Goal: Information Seeking & Learning: Learn about a topic

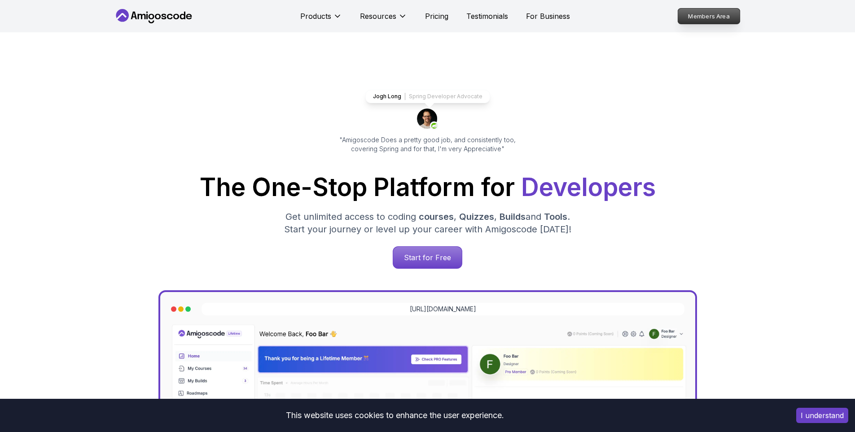
click at [720, 17] on p "Members Area" at bounding box center [708, 16] width 62 height 15
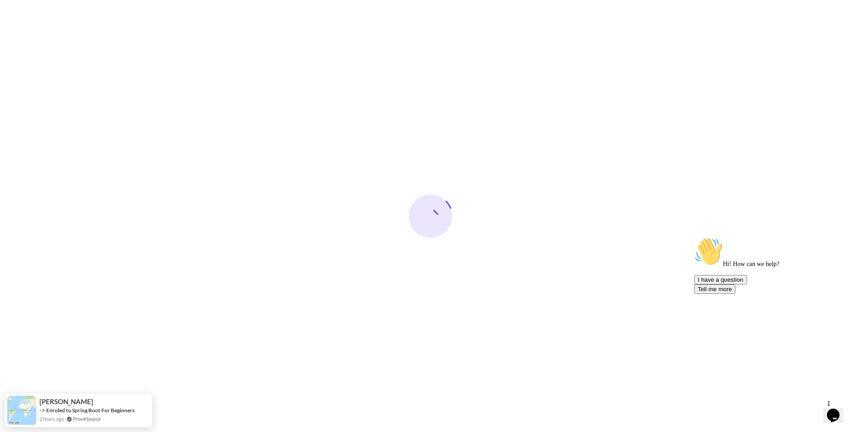
click at [838, 415] on icon "$i18n('chat', 'chat_widget')" at bounding box center [833, 415] width 13 height 13
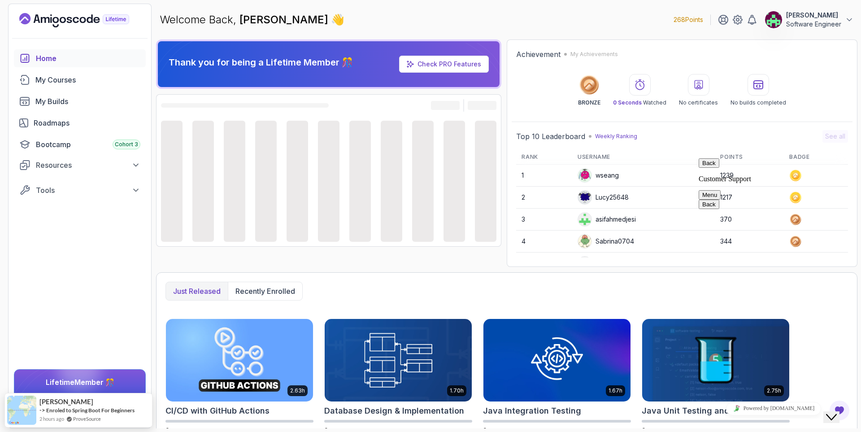
click at [838, 415] on button "Close Chat This icon closes the chat window." at bounding box center [832, 417] width 16 height 12
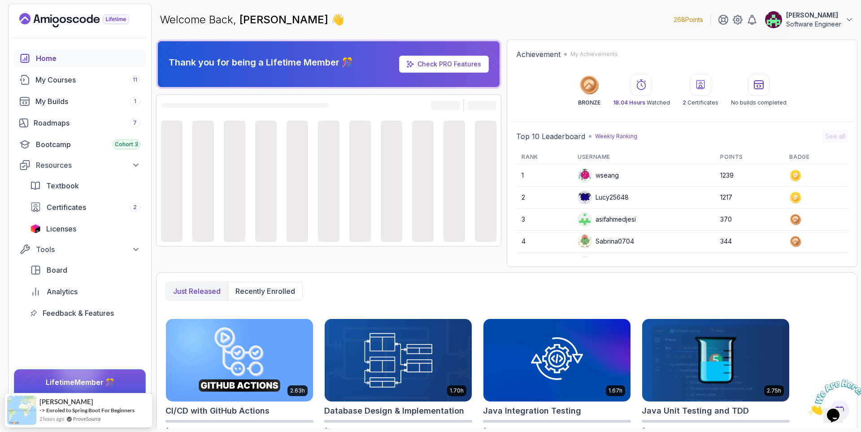
click at [809, 19] on p "[PERSON_NAME]" at bounding box center [813, 15] width 55 height 9
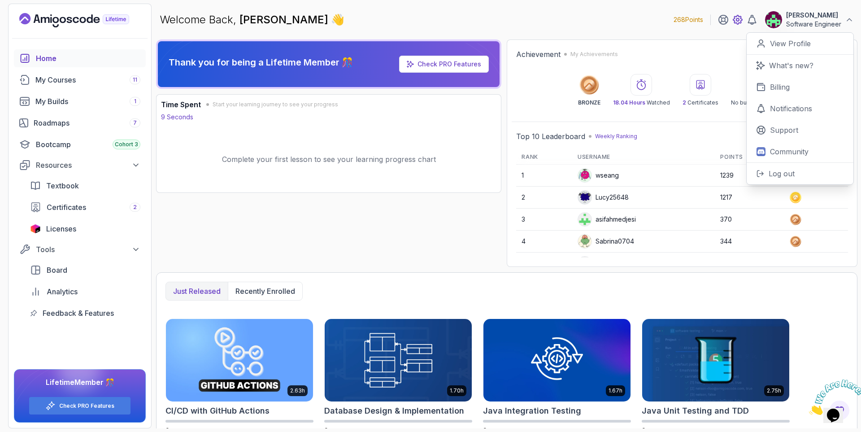
click at [735, 20] on icon at bounding box center [738, 19] width 11 height 11
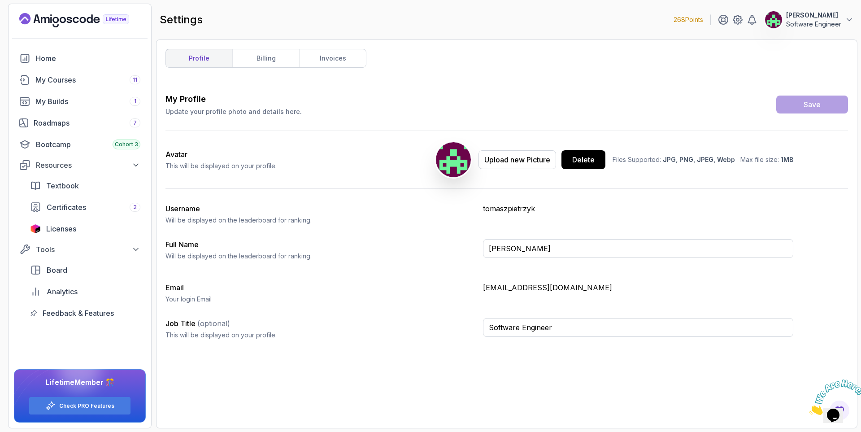
click at [218, 109] on p "Update your profile photo and details here." at bounding box center [234, 111] width 136 height 9
click at [725, 22] on icon at bounding box center [723, 19] width 11 height 11
click at [734, 15] on icon at bounding box center [738, 19] width 11 height 11
click at [849, 20] on icon at bounding box center [849, 19] width 9 height 9
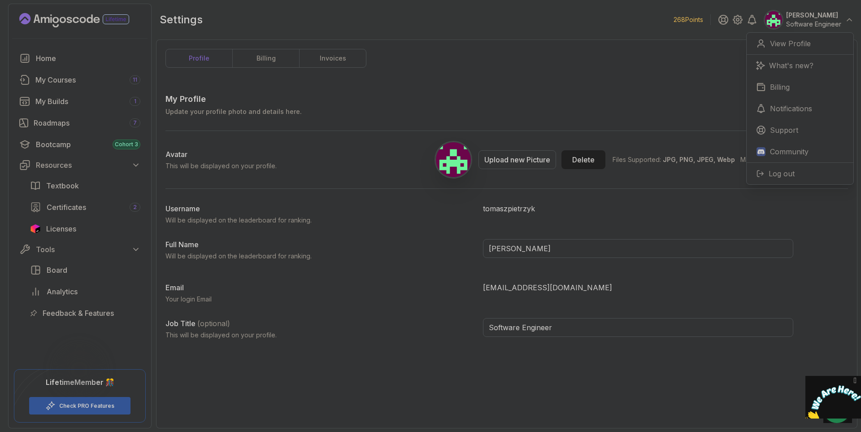
click at [594, 70] on div "profile billing invoices My Profile Update your profile photo and details here.…" at bounding box center [507, 234] width 683 height 370
click at [827, 407] on img at bounding box center [834, 402] width 56 height 35
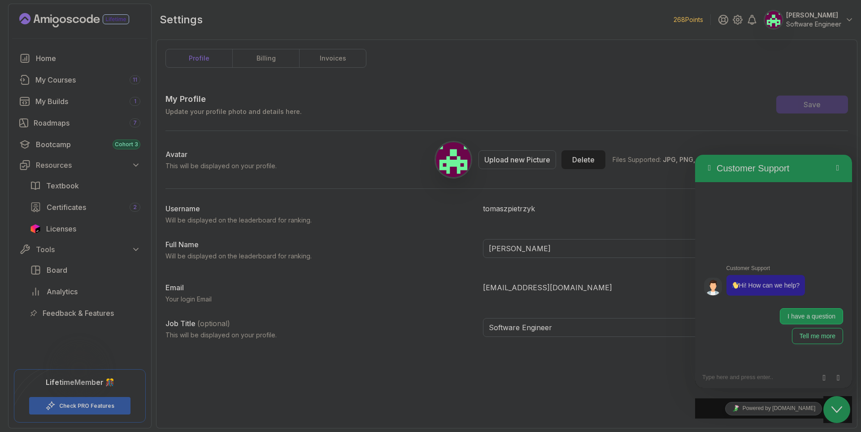
click at [829, 320] on button "I have a question" at bounding box center [811, 316] width 63 height 16
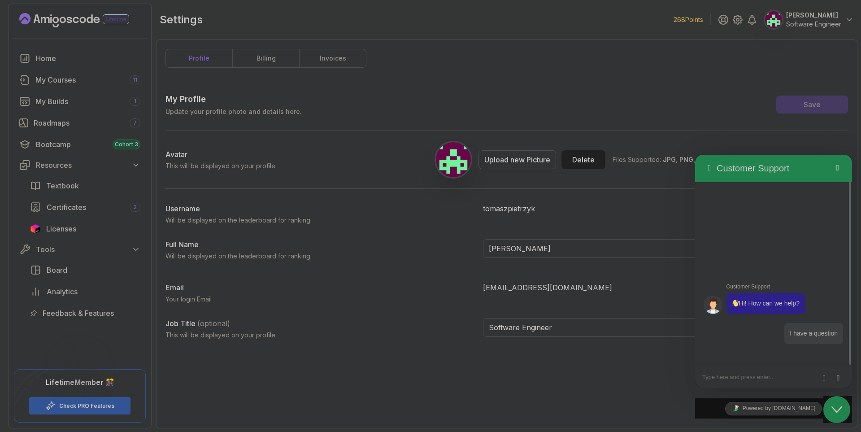
click at [695, 155] on textarea at bounding box center [695, 155] width 0 height 0
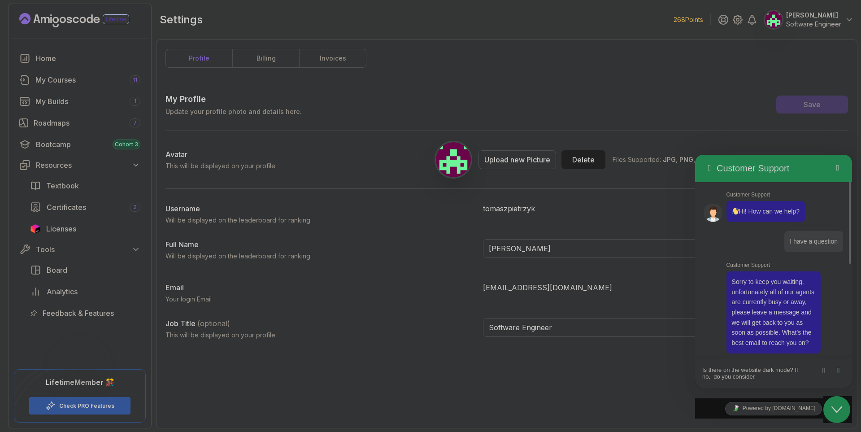
scroll to position [174, 0]
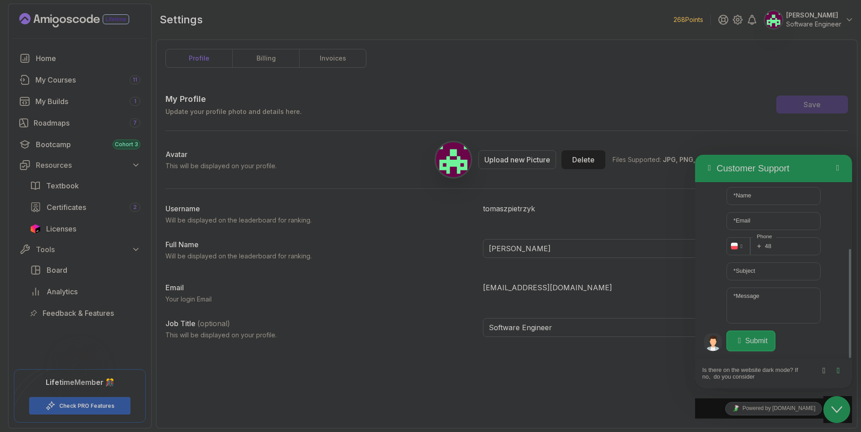
click at [695, 155] on textarea "Is there on the website dark mode? If no, do you consider" at bounding box center [695, 155] width 0 height 0
type textarea "Is there on the website dark mode? If no, do you consider adding that?"
click at [837, 370] on icon "Send" at bounding box center [839, 370] width 8 height 9
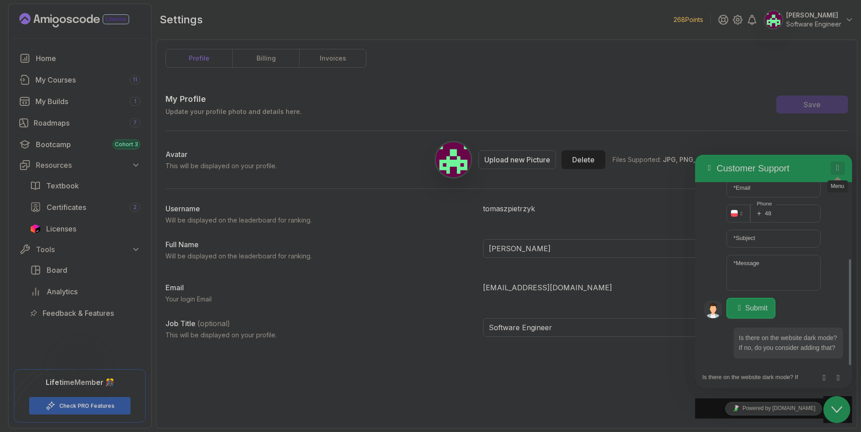
click at [841, 167] on button "Menu" at bounding box center [838, 168] width 14 height 13
click at [714, 166] on button "Back" at bounding box center [710, 168] width 14 height 13
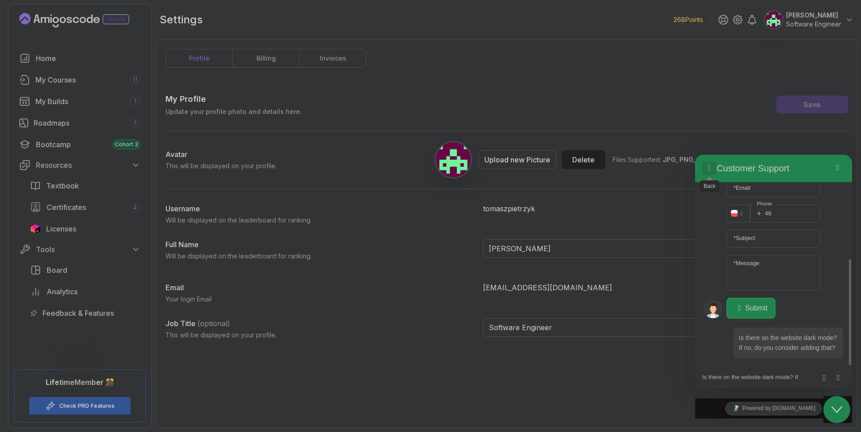
scroll to position [184, 0]
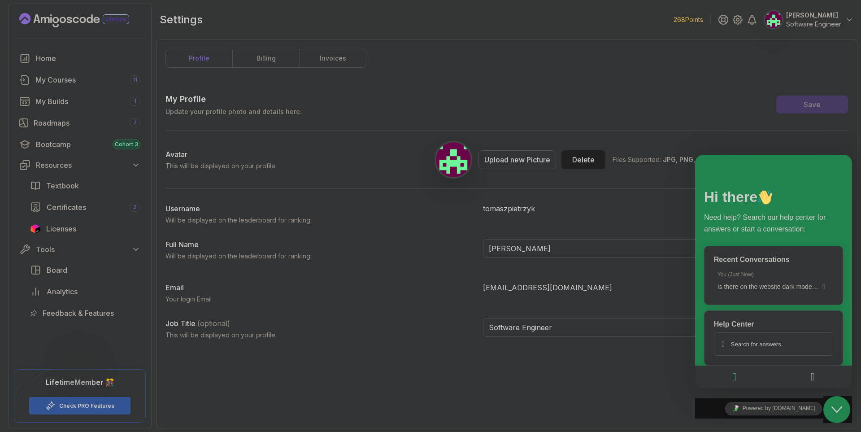
click at [712, 117] on div "My Profile Update your profile photo and details here. Save Avatar This will be…" at bounding box center [507, 220] width 683 height 254
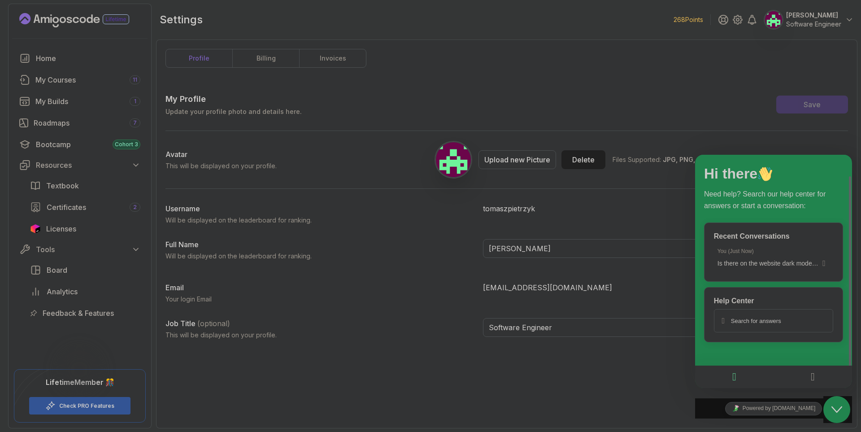
click at [831, 417] on button "Close Chat This icon closes the chat window." at bounding box center [837, 409] width 27 height 27
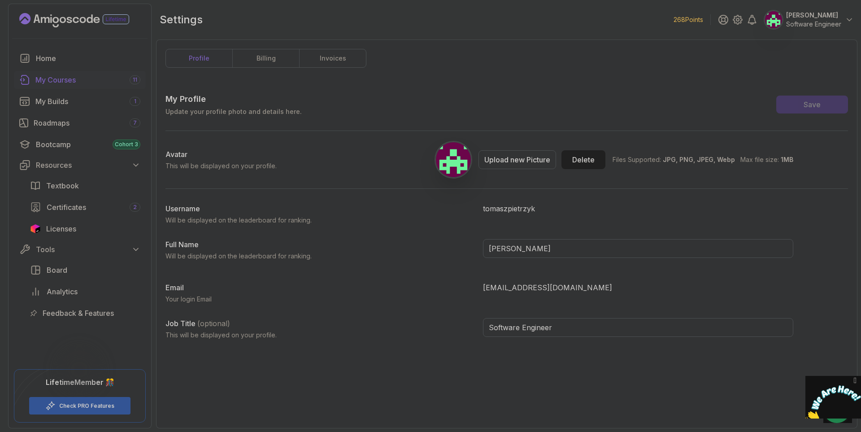
click at [66, 83] on div "My Courses 11" at bounding box center [87, 79] width 105 height 11
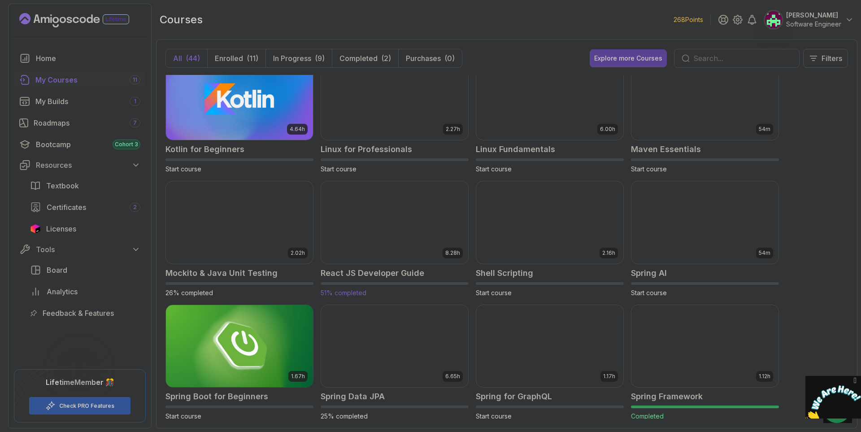
scroll to position [885, 0]
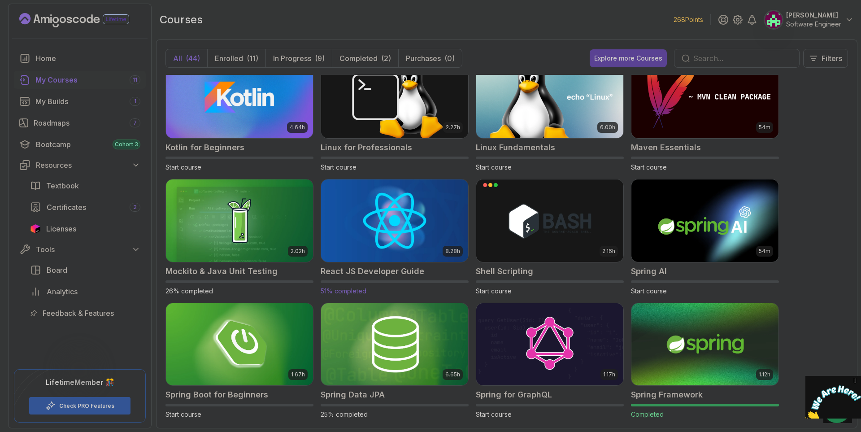
click at [398, 231] on img at bounding box center [395, 220] width 154 height 87
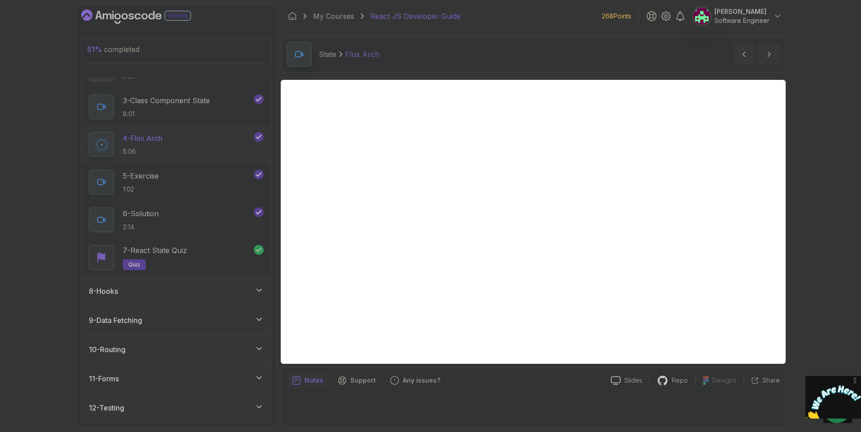
click at [169, 285] on div "8 - Hooks" at bounding box center [176, 291] width 189 height 29
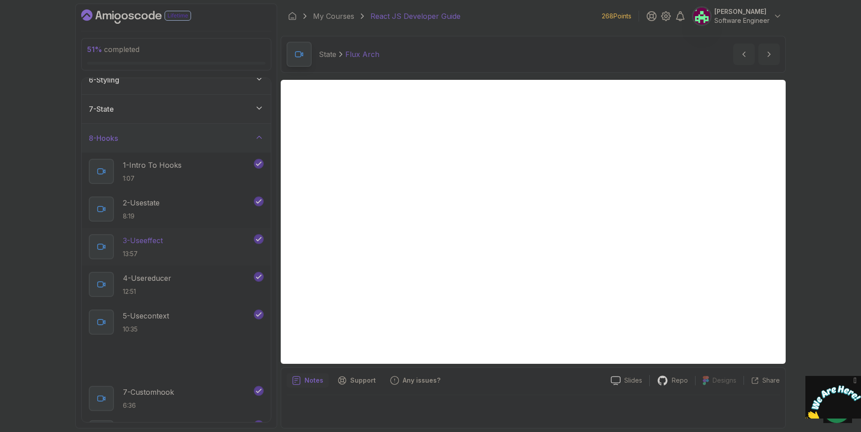
scroll to position [363, 0]
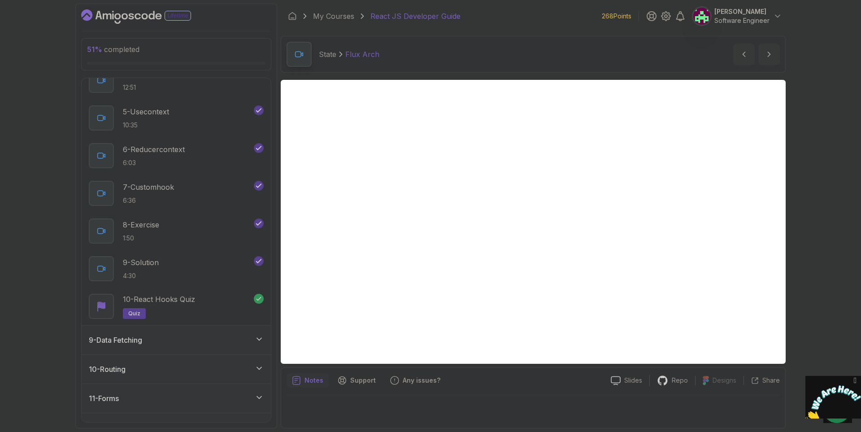
click at [178, 334] on div "9 - Data Fetching" at bounding box center [176, 340] width 189 height 29
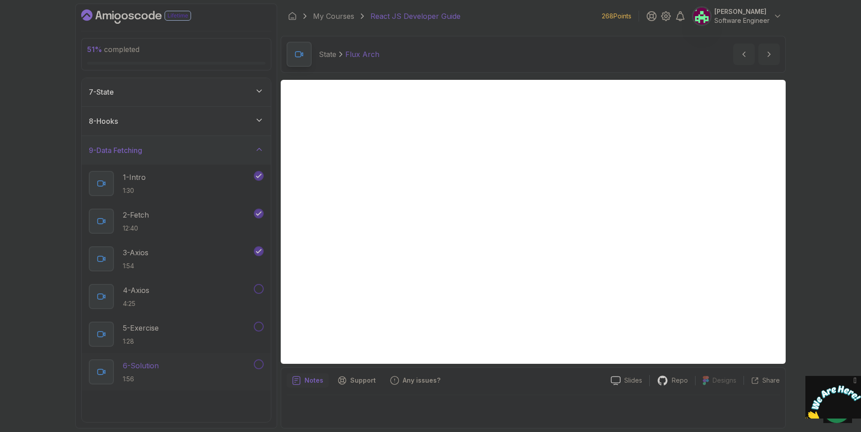
scroll to position [273, 0]
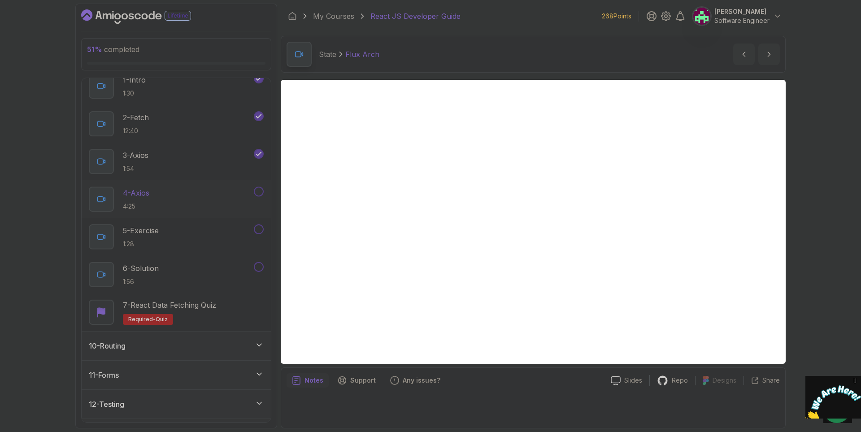
click at [201, 201] on div "4 - Axios 4:25" at bounding box center [170, 199] width 163 height 25
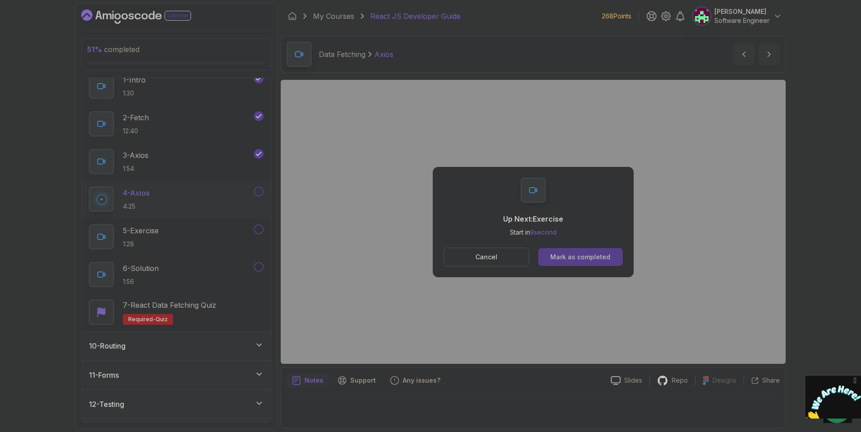
click at [566, 260] on div "Mark as completed" at bounding box center [580, 257] width 60 height 9
click at [555, 250] on button "Mark as completed" at bounding box center [580, 257] width 85 height 18
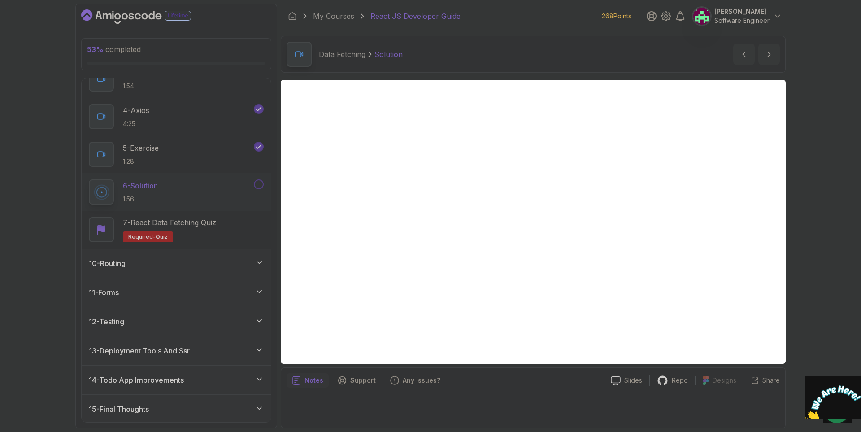
scroll to position [357, 0]
click at [223, 416] on div "15 - Final Thoughts" at bounding box center [176, 407] width 189 height 29
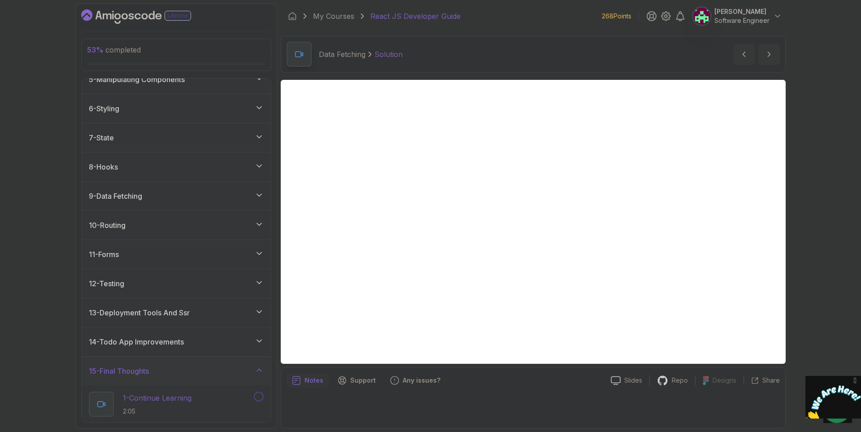
scroll to position [131, 0]
click at [232, 364] on div "15 - Final Thoughts" at bounding box center [176, 370] width 189 height 29
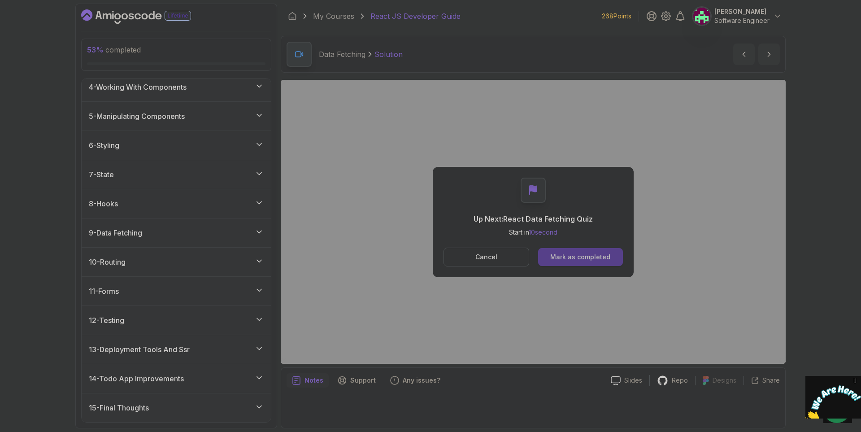
click at [599, 259] on div "Mark as completed" at bounding box center [580, 257] width 60 height 9
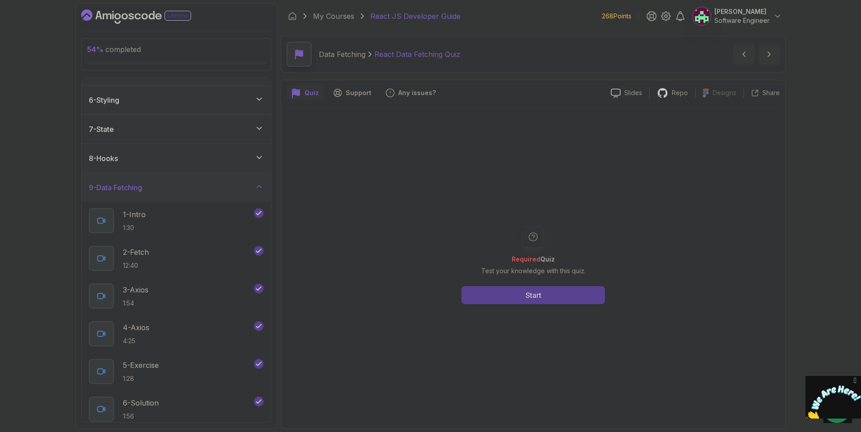
click at [197, 178] on div "9 - Data Fetching" at bounding box center [176, 187] width 189 height 29
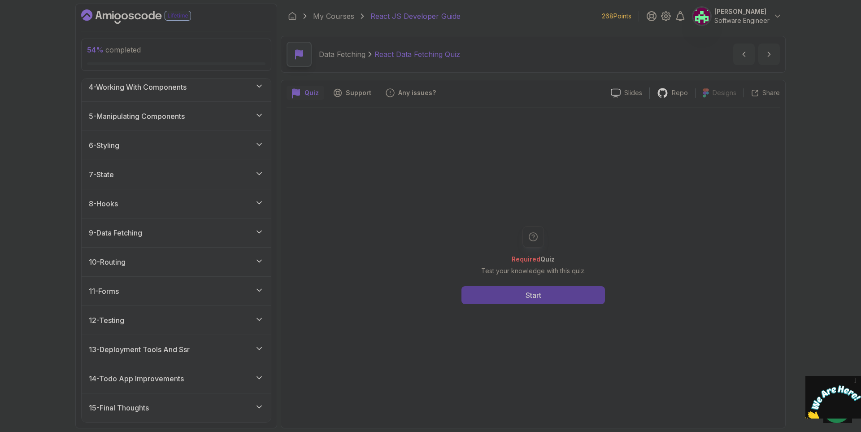
scroll to position [93, 0]
click at [210, 259] on div "10 - Routing" at bounding box center [176, 262] width 175 height 11
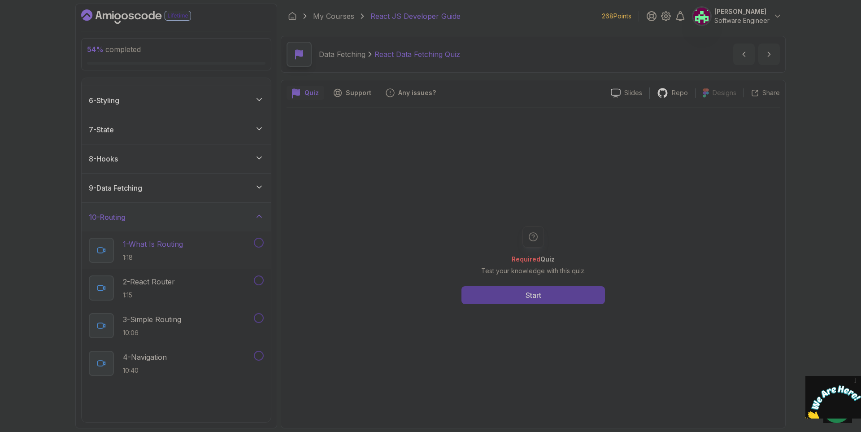
scroll to position [138, 0]
click at [189, 186] on div "9 - Data Fetching" at bounding box center [176, 187] width 175 height 11
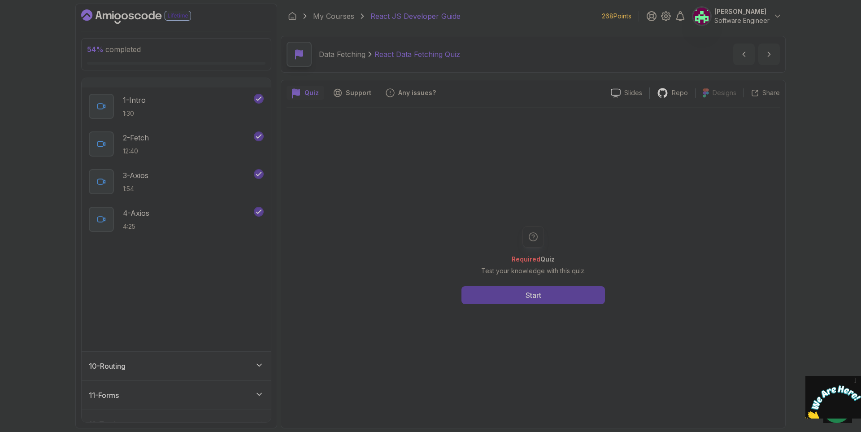
scroll to position [273, 0]
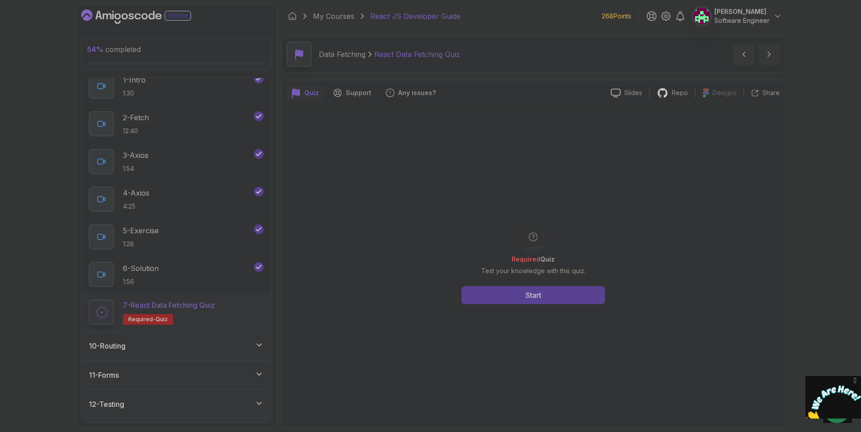
click at [205, 294] on div "7 - React Data Fetching Quiz Required- quiz" at bounding box center [176, 312] width 189 height 38
click at [515, 300] on button "Start" at bounding box center [534, 295] width 144 height 18
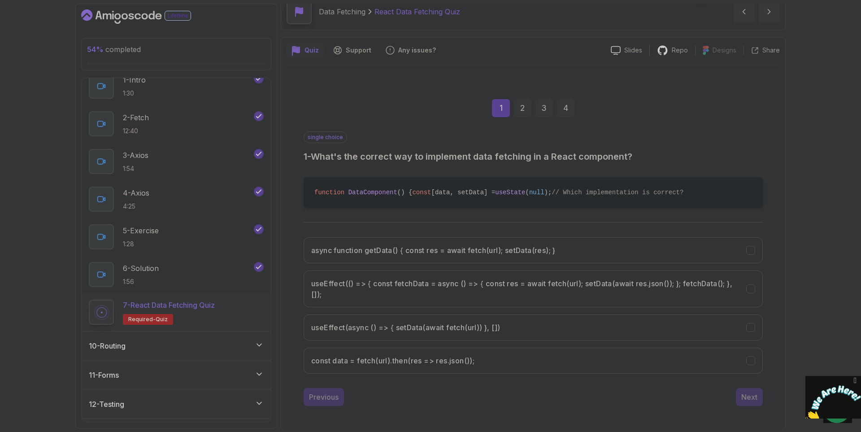
scroll to position [45, 0]
click at [609, 296] on h3 "useEffect(() => { const fetchData = async () => { const res = await fetch(url);…" at bounding box center [523, 287] width 424 height 22
click at [748, 400] on div "Next" at bounding box center [750, 394] width 16 height 11
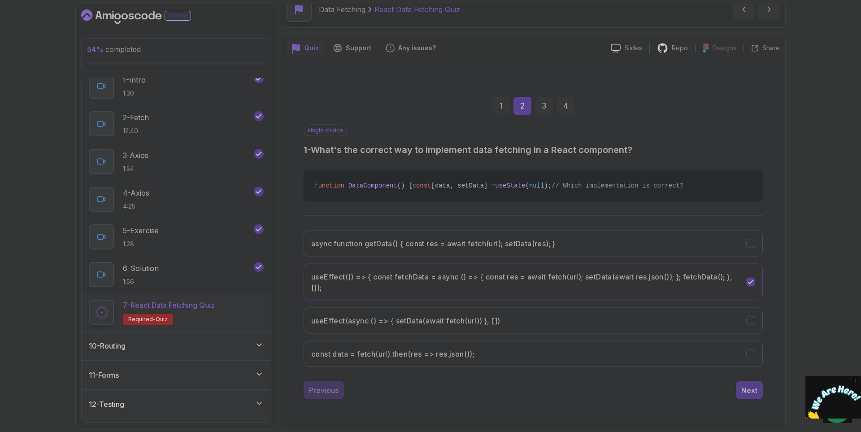
scroll to position [0, 0]
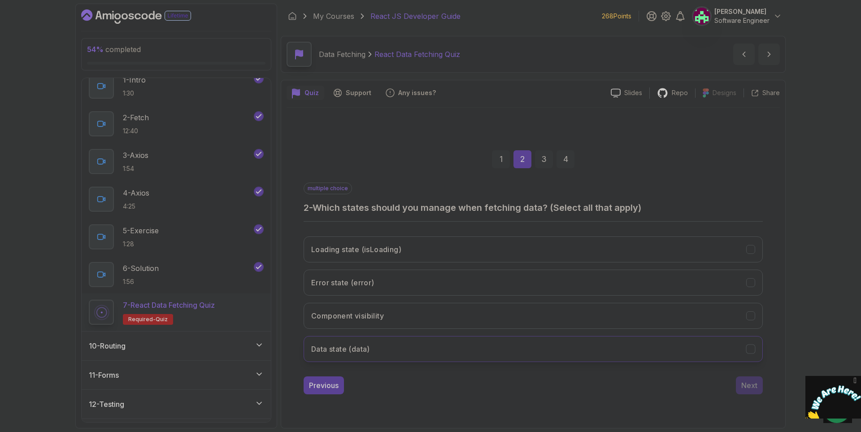
click at [389, 348] on button "Data state (data)" at bounding box center [533, 349] width 459 height 26
click at [529, 250] on button "Loading state (isLoading)" at bounding box center [533, 249] width 459 height 26
click at [509, 247] on button "Loading state (isLoading)" at bounding box center [533, 249] width 459 height 26
click at [744, 386] on div "Next" at bounding box center [750, 385] width 16 height 11
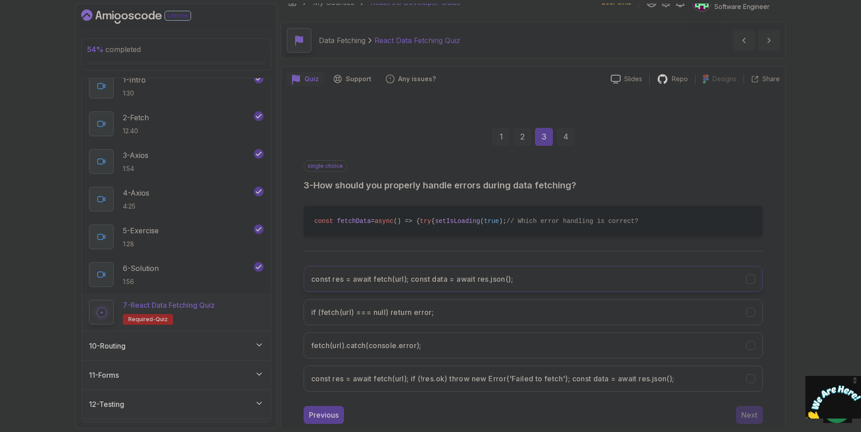
scroll to position [45, 0]
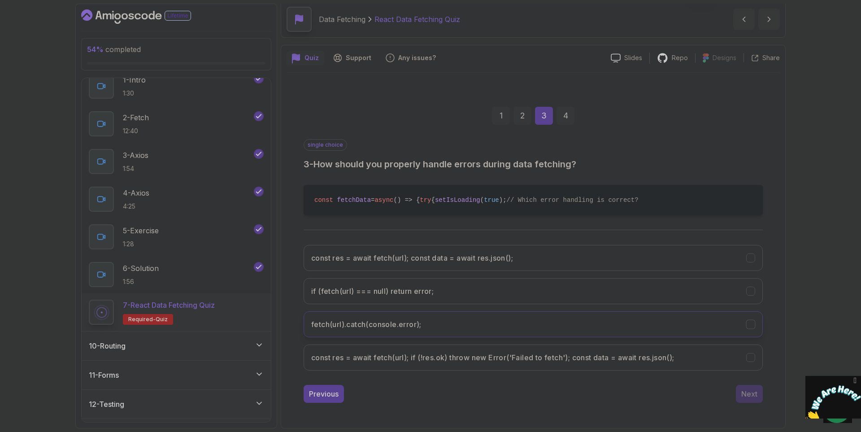
click at [420, 330] on h3 "fetch(url).catch(console.error);" at bounding box center [366, 324] width 110 height 11
click at [756, 399] on div "Next" at bounding box center [750, 394] width 16 height 11
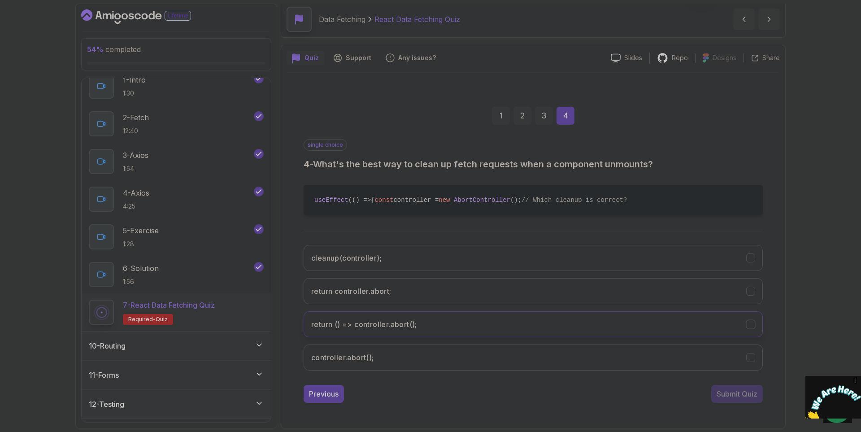
click at [417, 330] on h3 "return () => controller.abort();" at bounding box center [364, 324] width 106 height 11
click at [734, 399] on div "Submit Quiz" at bounding box center [737, 394] width 41 height 11
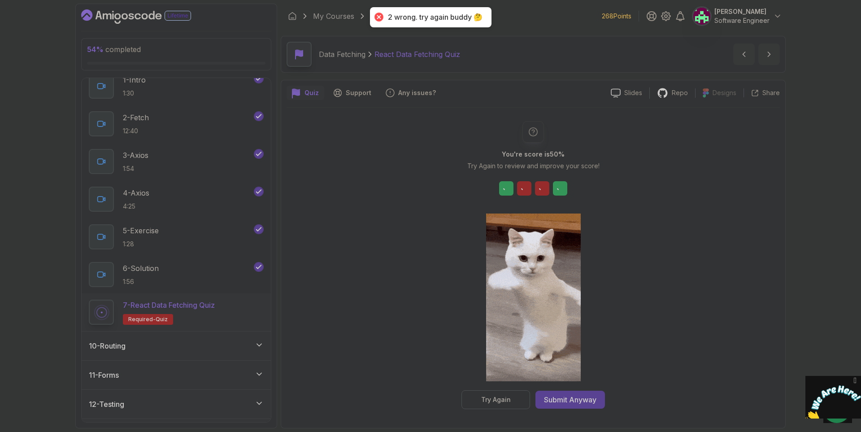
scroll to position [0, 0]
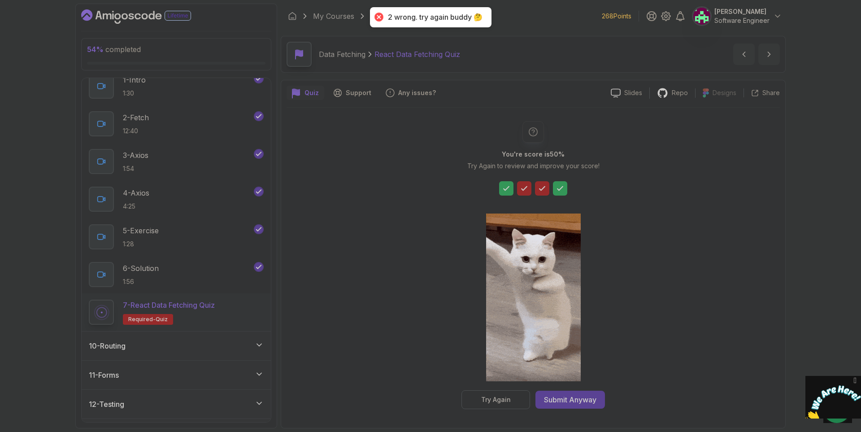
click at [523, 185] on icon at bounding box center [524, 188] width 9 height 9
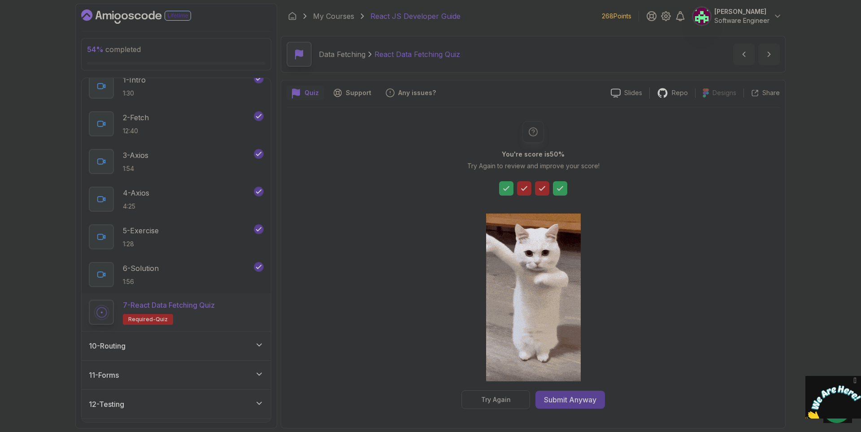
click at [491, 403] on div "Try Again" at bounding box center [496, 399] width 30 height 9
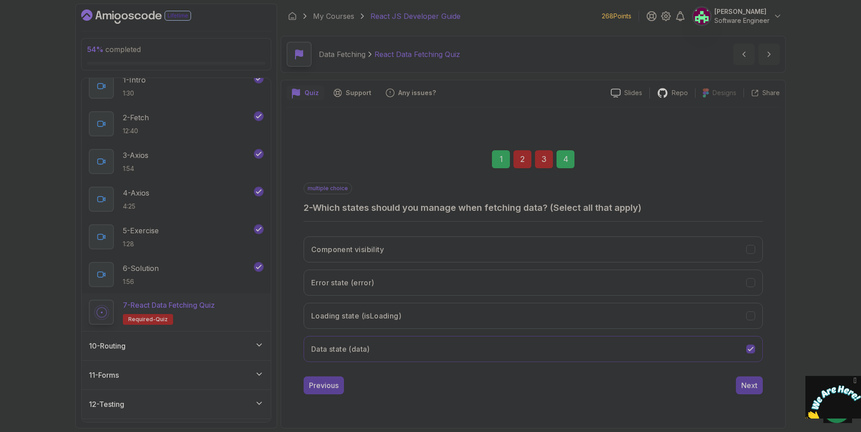
click at [524, 162] on div "2" at bounding box center [523, 159] width 18 height 18
click at [498, 163] on div "1" at bounding box center [501, 159] width 18 height 18
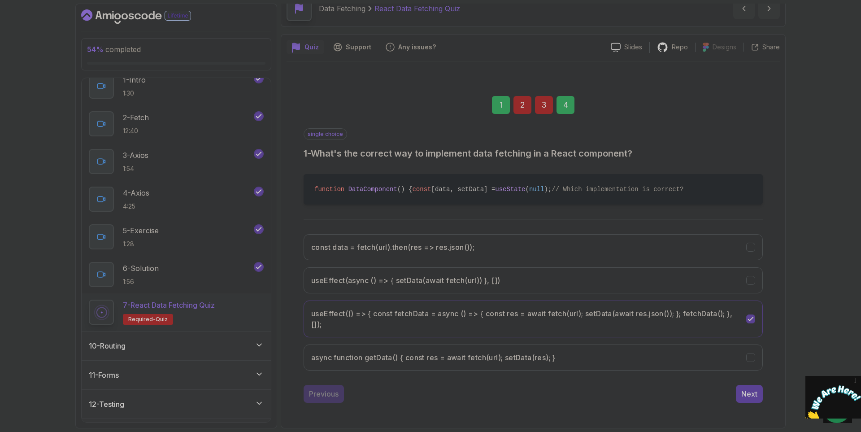
scroll to position [64, 0]
click at [520, 96] on div "2" at bounding box center [523, 105] width 18 height 18
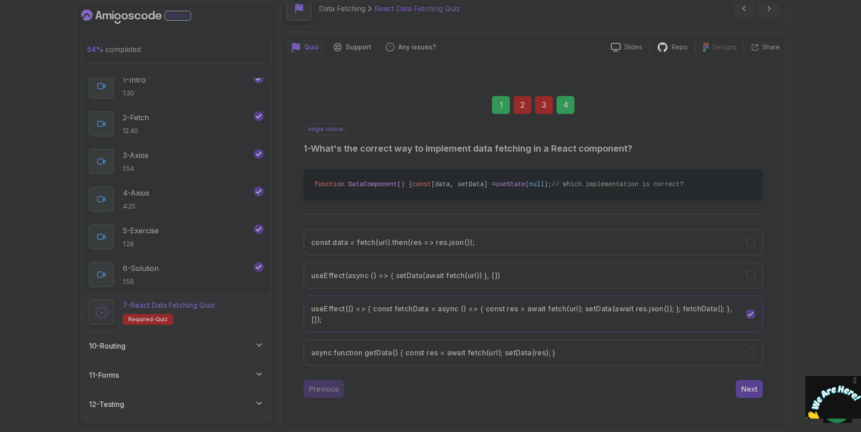
scroll to position [0, 0]
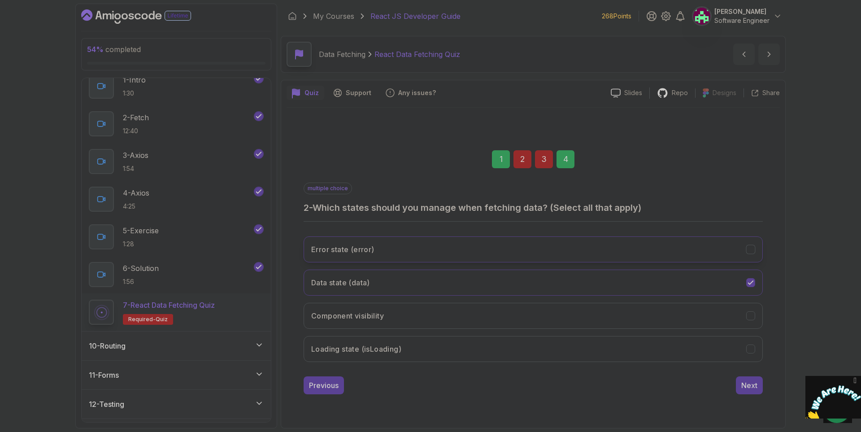
click at [696, 238] on button "Error state (error)" at bounding box center [533, 249] width 459 height 26
click at [640, 307] on button "Component visibility" at bounding box center [533, 316] width 459 height 26
click at [587, 343] on button "Loading state (isLoading)" at bounding box center [533, 349] width 459 height 26
click at [577, 154] on div "1 2 3 4" at bounding box center [533, 159] width 459 height 47
click at [570, 159] on div "4" at bounding box center [566, 159] width 18 height 18
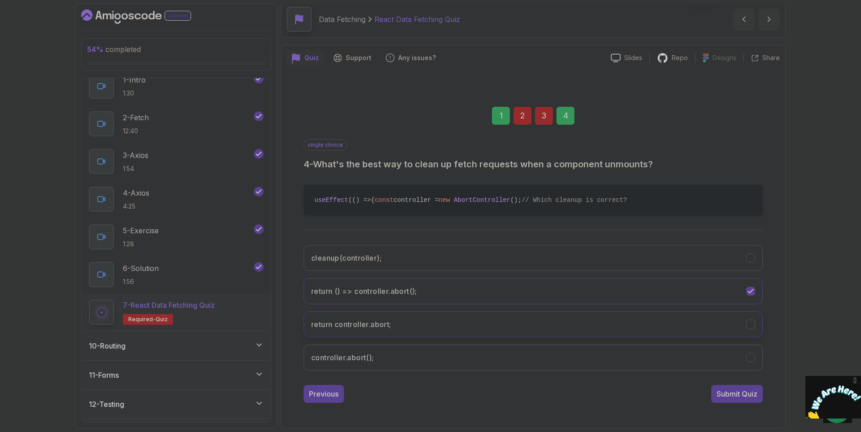
scroll to position [53, 0]
click at [736, 404] on div "1 2 3 4 single choice 4 - What's the best way to clean up fetch requests when a…" at bounding box center [534, 247] width 494 height 325
click at [740, 399] on div "Submit Quiz" at bounding box center [737, 394] width 41 height 11
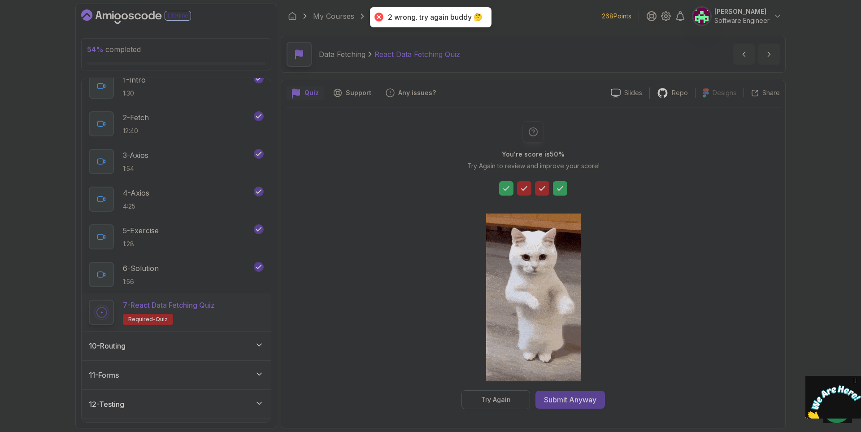
drag, startPoint x: 516, startPoint y: 178, endPoint x: 523, endPoint y: 194, distance: 17.5
click at [516, 182] on div "You're score is 50 % Try Again to review and improve your score! Try Again Subm…" at bounding box center [533, 265] width 172 height 288
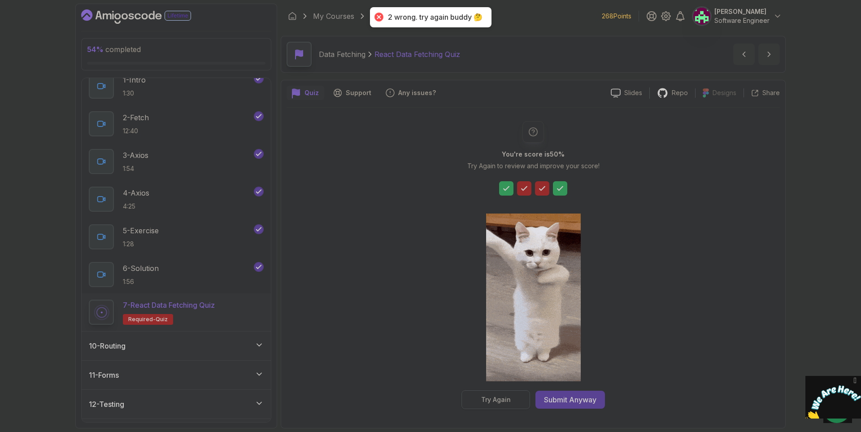
click at [501, 400] on div "Try Again" at bounding box center [496, 399] width 30 height 9
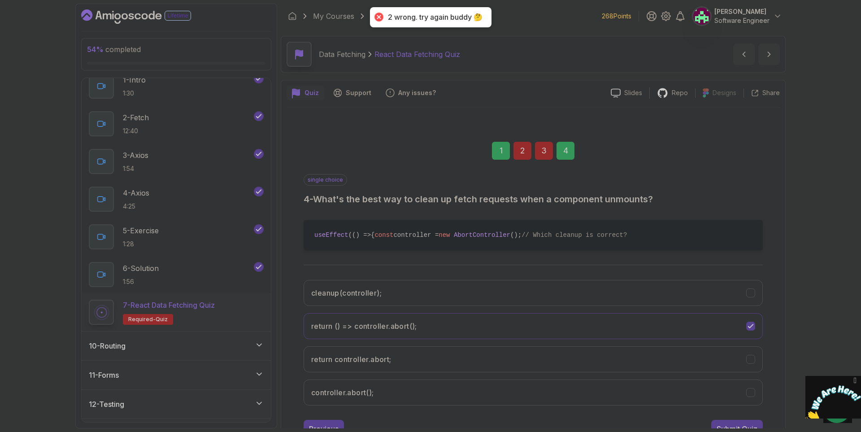
click at [519, 147] on div "2" at bounding box center [523, 151] width 18 height 18
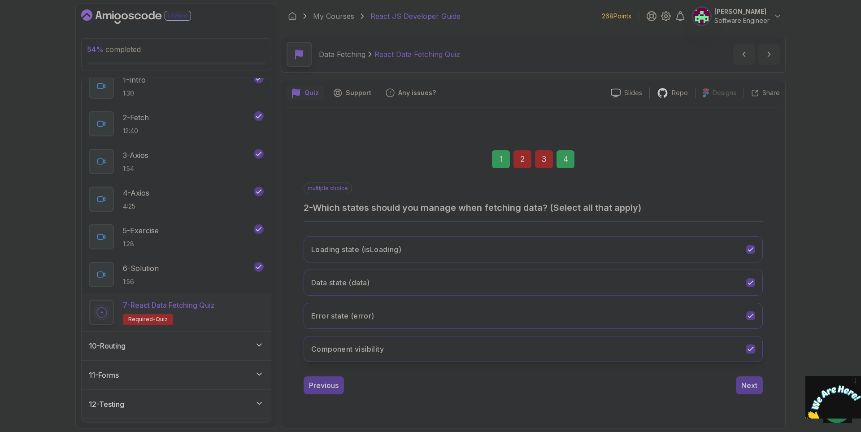
click at [720, 348] on button "Component visibility" at bounding box center [533, 349] width 459 height 26
click at [564, 154] on div "4" at bounding box center [566, 159] width 18 height 18
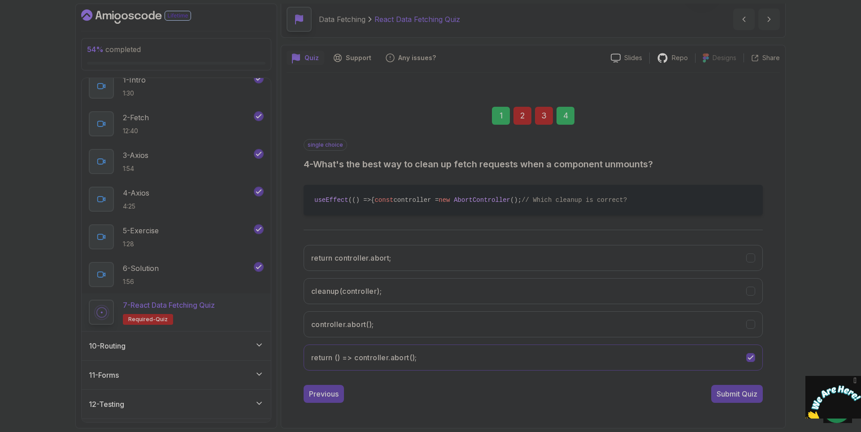
scroll to position [53, 0]
click at [735, 390] on div "Submit Quiz" at bounding box center [737, 394] width 41 height 11
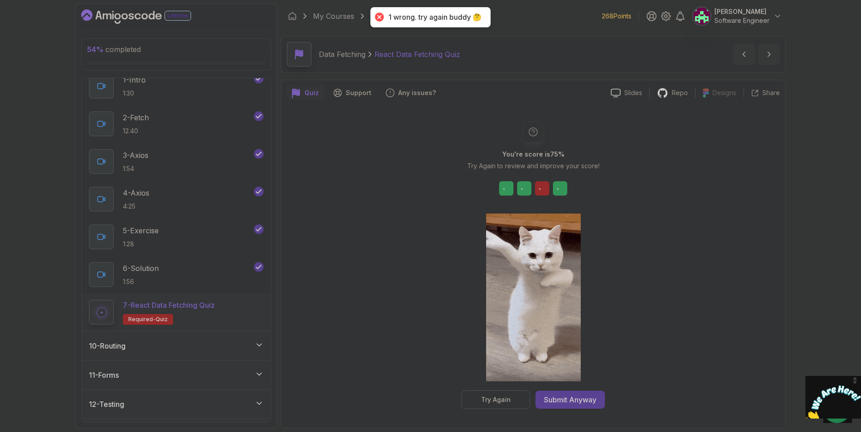
scroll to position [0, 0]
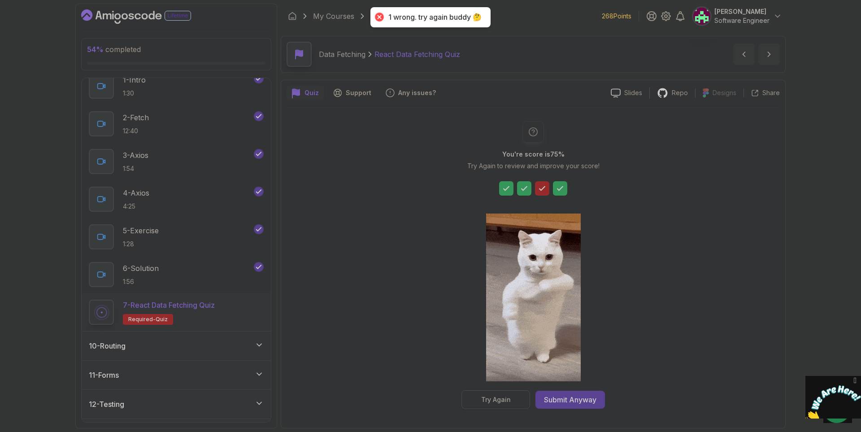
click at [494, 397] on div "Try Again" at bounding box center [496, 399] width 30 height 9
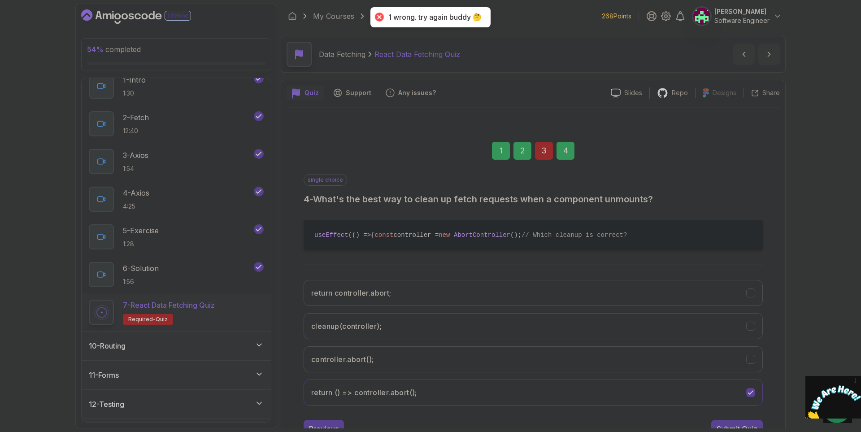
click at [524, 154] on div "2" at bounding box center [523, 151] width 18 height 18
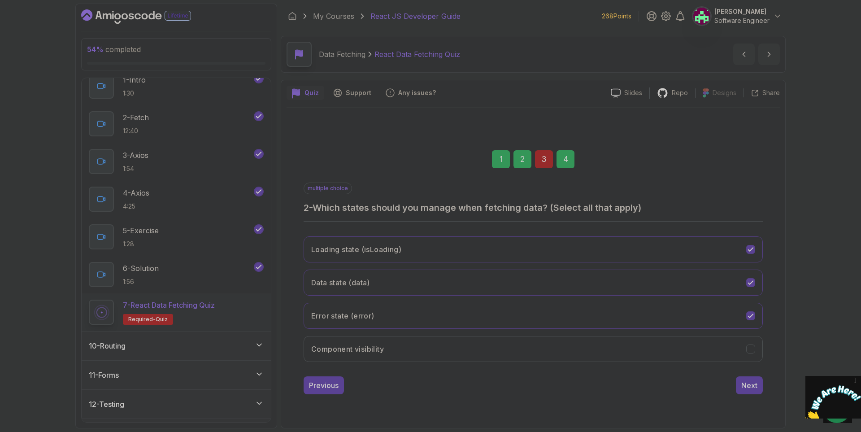
click at [534, 164] on div "1 2 3 4" at bounding box center [533, 159] width 459 height 47
click at [550, 166] on div "3" at bounding box center [544, 159] width 18 height 18
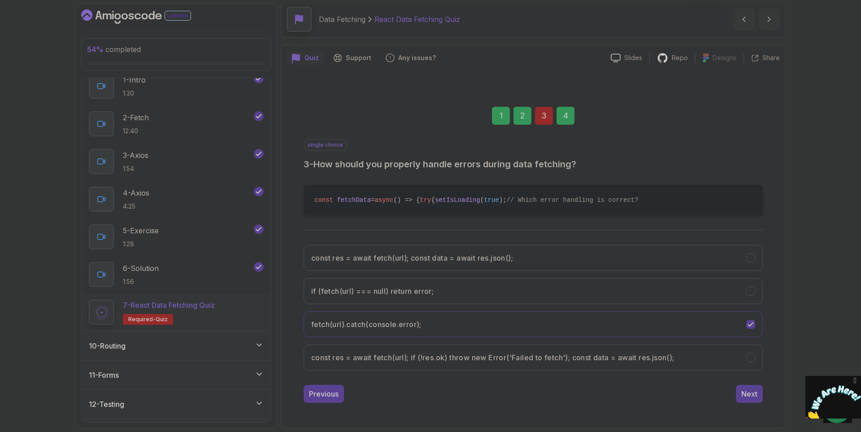
scroll to position [45, 0]
click at [612, 331] on button "fetch(url).catch(console.error);" at bounding box center [533, 324] width 459 height 26
click at [623, 298] on button "if (fetch(url) === null) return error;" at bounding box center [533, 291] width 459 height 26
click at [611, 330] on button "fetch(url).catch(console.error);" at bounding box center [533, 324] width 459 height 26
click at [644, 271] on button "const res = await fetch(url); const data = await res.json();" at bounding box center [533, 258] width 459 height 26
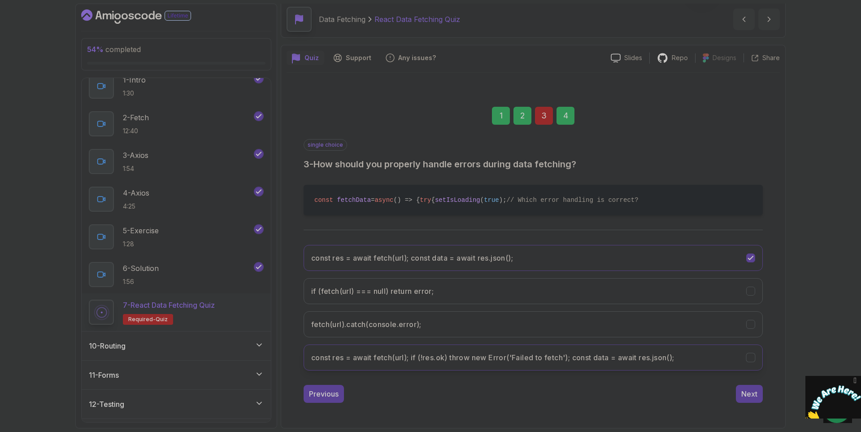
click at [674, 363] on h3 "const res = await fetch(url); if (!res.ok) throw new Error('Failed to fetch'); …" at bounding box center [492, 357] width 363 height 11
click at [398, 403] on div "Previous Next" at bounding box center [533, 394] width 459 height 18
click at [756, 399] on div "Next" at bounding box center [750, 394] width 16 height 11
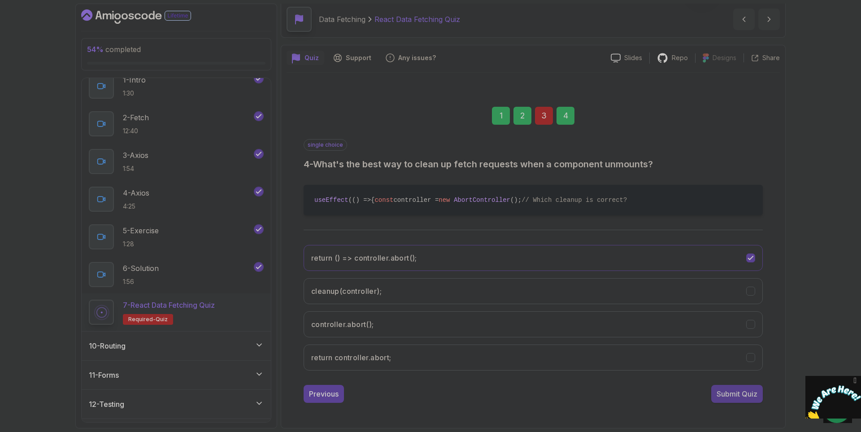
click at [751, 396] on button "Submit Quiz" at bounding box center [738, 394] width 52 height 18
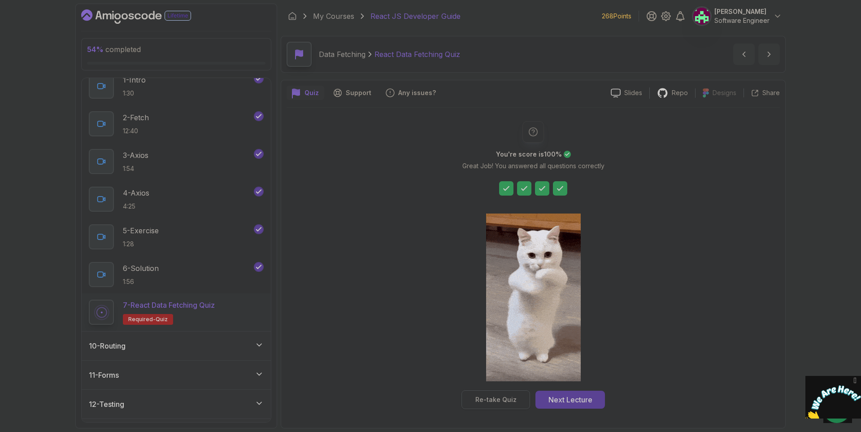
click at [503, 398] on div "Re-take Quiz" at bounding box center [496, 399] width 41 height 9
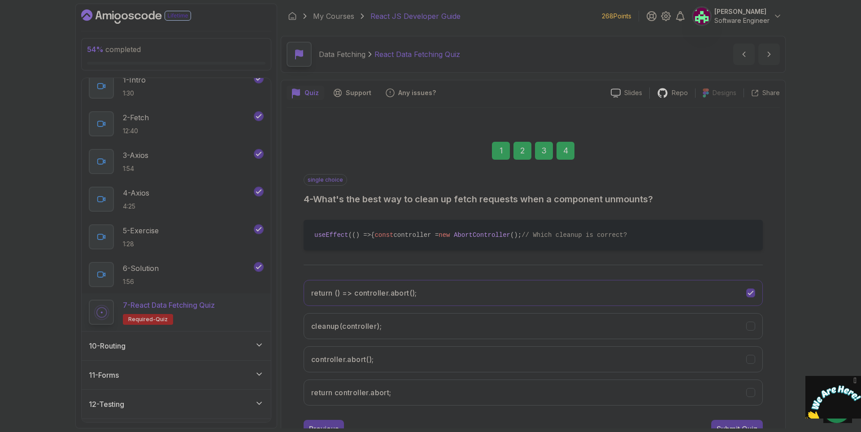
click at [538, 154] on div "3" at bounding box center [544, 151] width 18 height 18
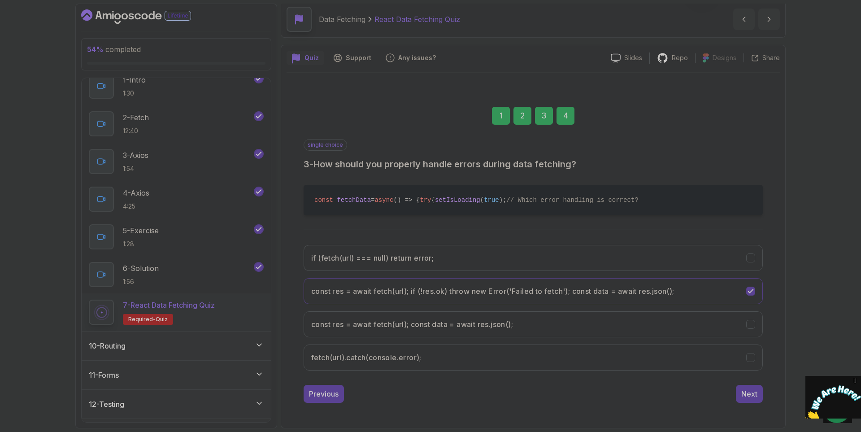
scroll to position [62, 0]
click at [208, 344] on div "10 - Routing" at bounding box center [176, 346] width 175 height 11
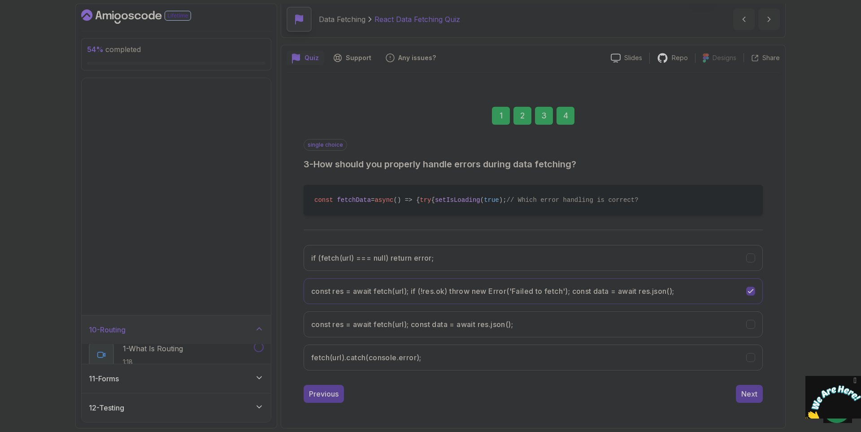
scroll to position [93, 0]
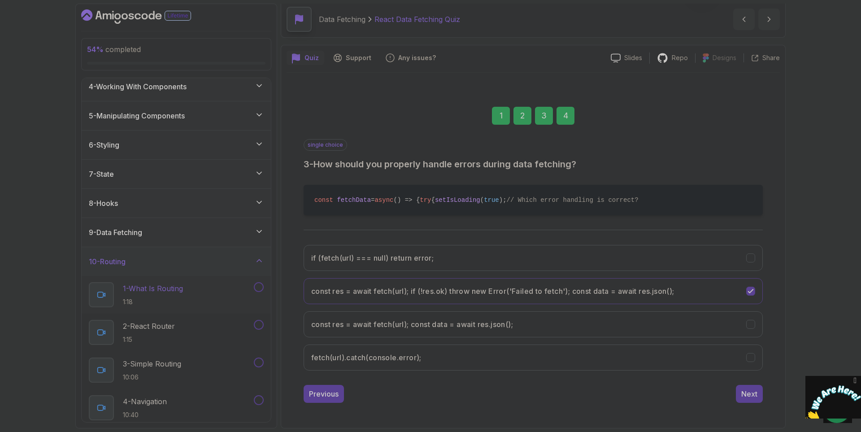
click at [179, 295] on h2 "1 - What Is Routing 1:18" at bounding box center [153, 294] width 60 height 23
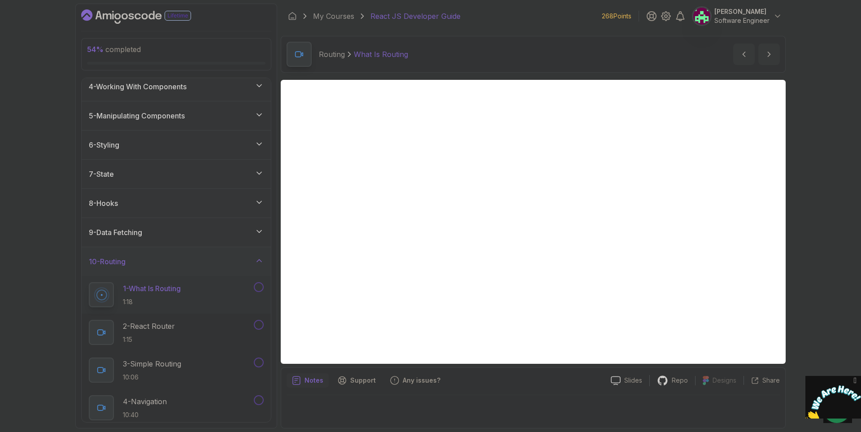
click at [500, 399] on div at bounding box center [534, 408] width 494 height 27
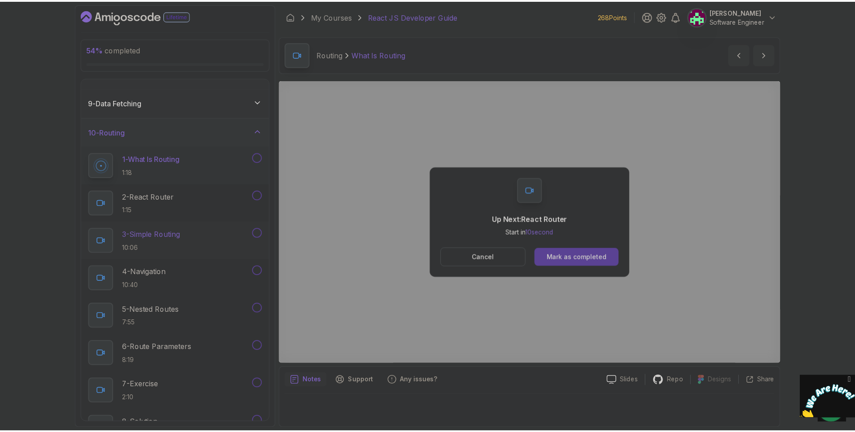
scroll to position [228, 0]
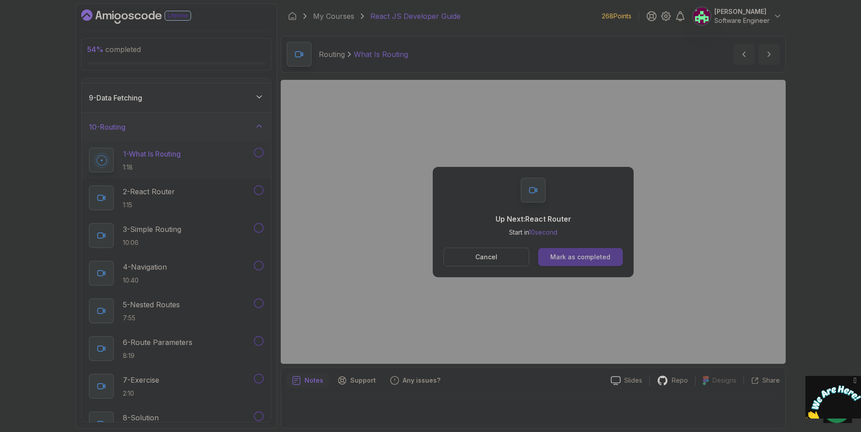
click at [572, 255] on div "Mark as completed" at bounding box center [580, 257] width 60 height 9
click at [593, 258] on div "Mark as completed" at bounding box center [580, 257] width 60 height 9
click at [586, 249] on button "Mark as completed" at bounding box center [580, 257] width 85 height 18
click at [512, 255] on button "Cancel" at bounding box center [487, 257] width 86 height 19
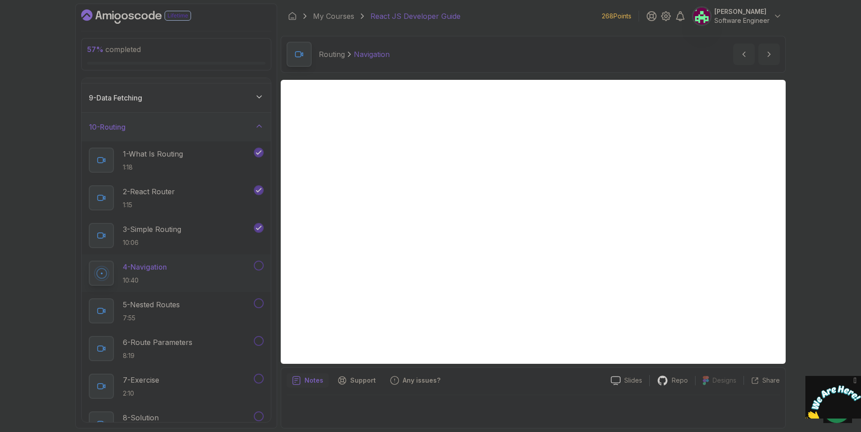
click at [137, 21] on icon "Dashboard" at bounding box center [136, 16] width 110 height 14
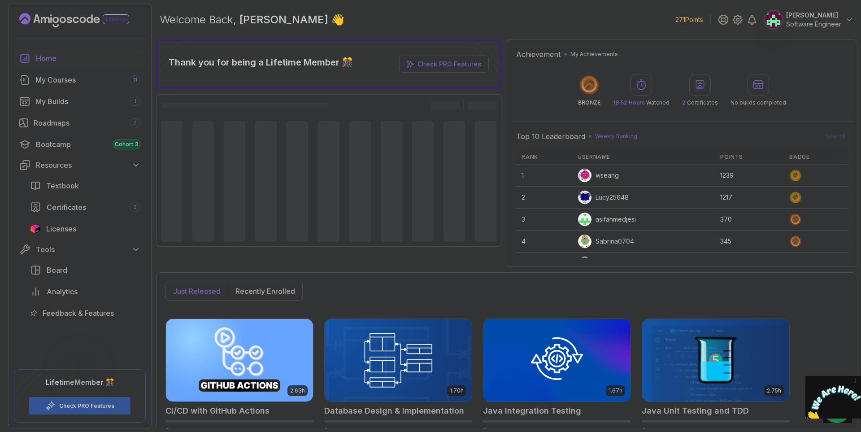
click at [418, 191] on div at bounding box center [423, 181] width 22 height 121
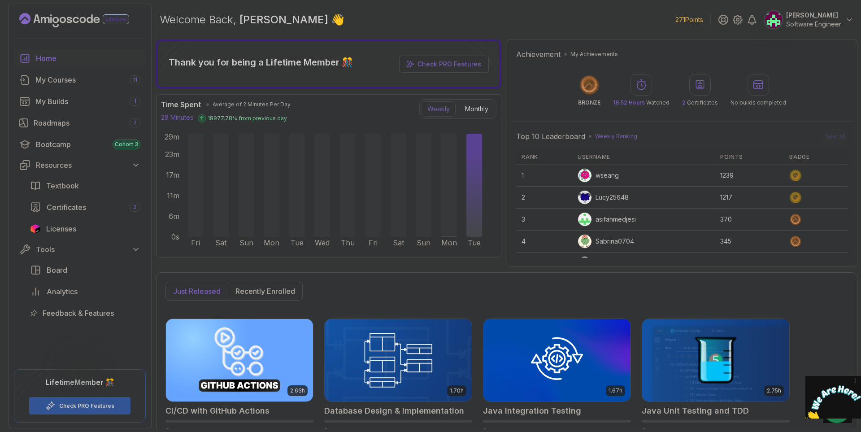
click at [87, 401] on div "Check PRO Features" at bounding box center [79, 405] width 101 height 17
click at [89, 401] on div "Check PRO Features" at bounding box center [79, 405] width 101 height 17
click at [88, 404] on link "Check PRO Features" at bounding box center [86, 405] width 55 height 7
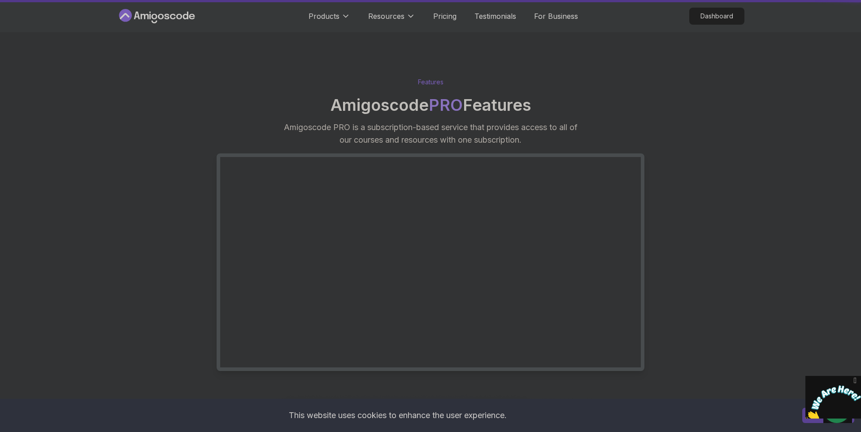
click at [91, 400] on div "This website uses cookies to enhance the user experience. I understand" at bounding box center [430, 415] width 861 height 33
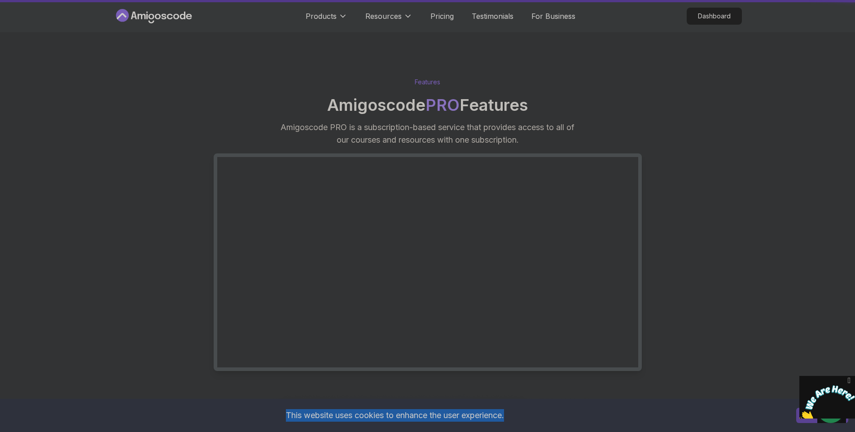
click at [91, 400] on div "This website uses cookies to enhance the user experience. I understand" at bounding box center [427, 415] width 855 height 33
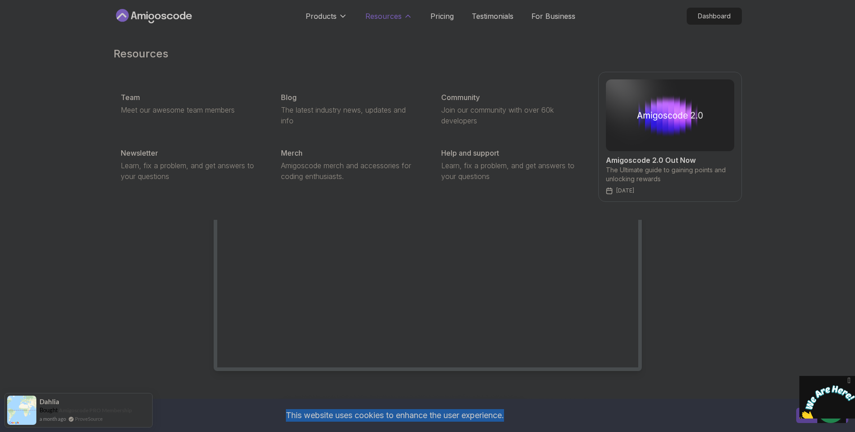
click at [406, 17] on icon at bounding box center [408, 16] width 4 height 2
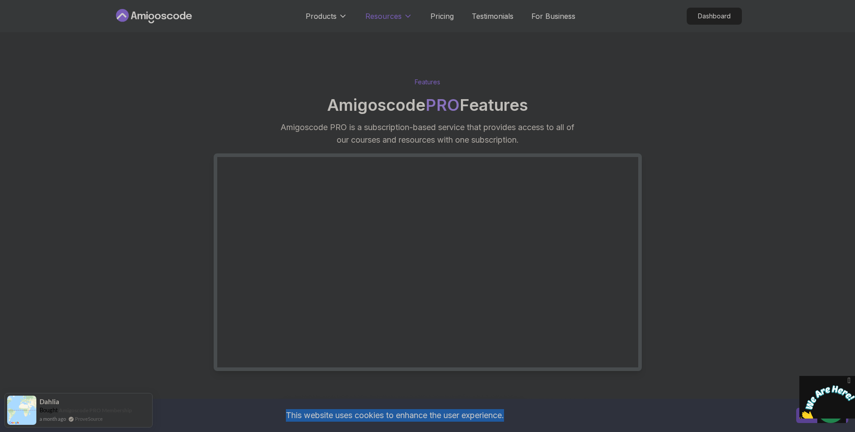
click at [405, 16] on icon at bounding box center [407, 16] width 9 height 9
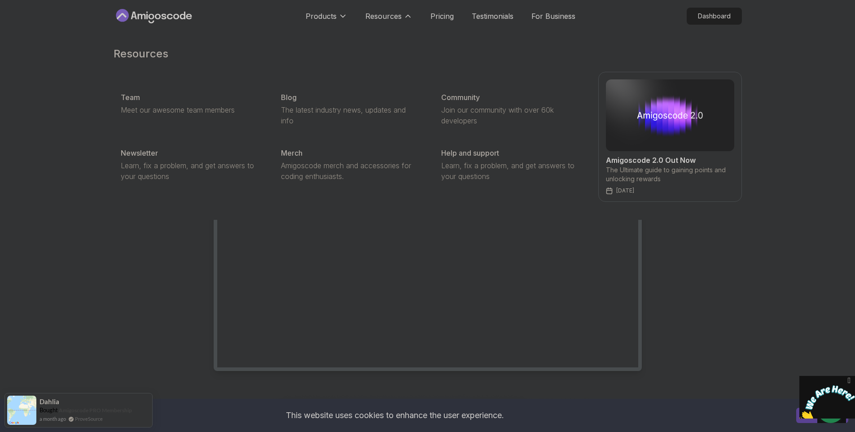
click at [329, 10] on div "Products" at bounding box center [327, 16] width 42 height 18
click at [329, 16] on p "Products" at bounding box center [321, 16] width 31 height 11
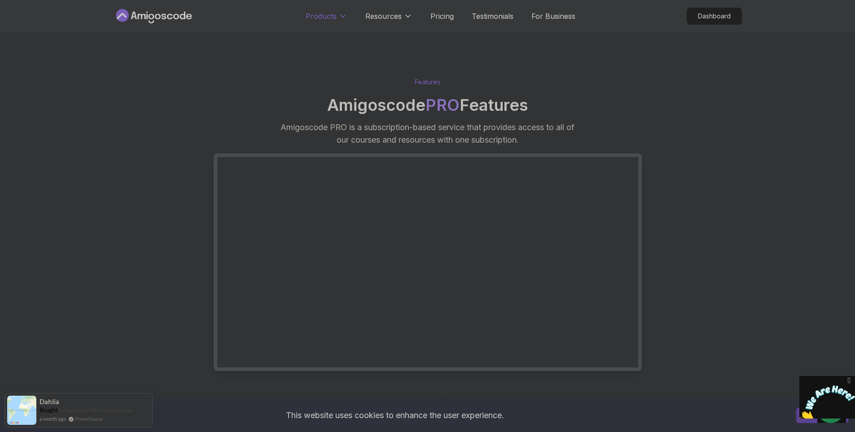
click at [329, 16] on p "Products" at bounding box center [321, 16] width 31 height 11
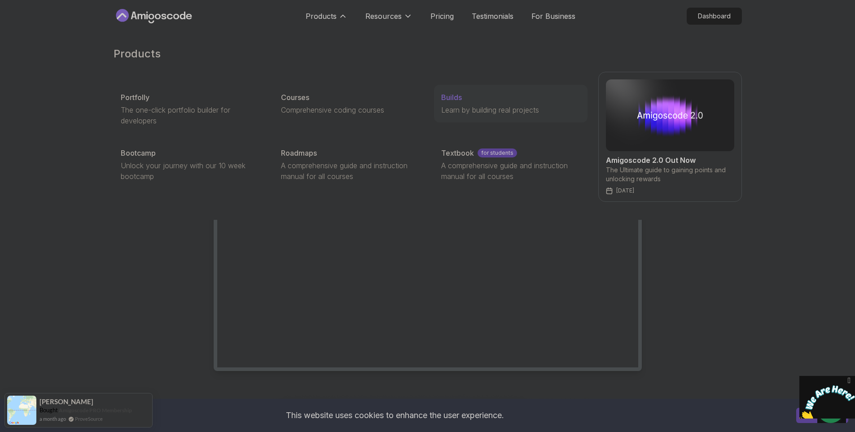
click at [500, 115] on link "Builds Learn by building real projects" at bounding box center [510, 104] width 153 height 38
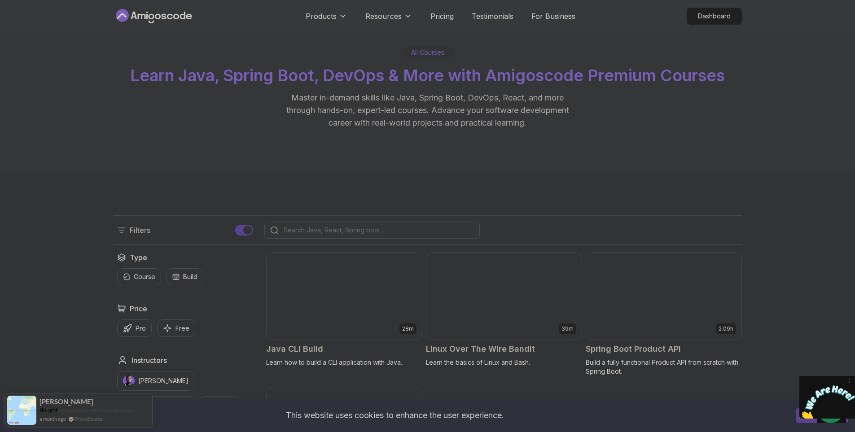
scroll to position [45, 0]
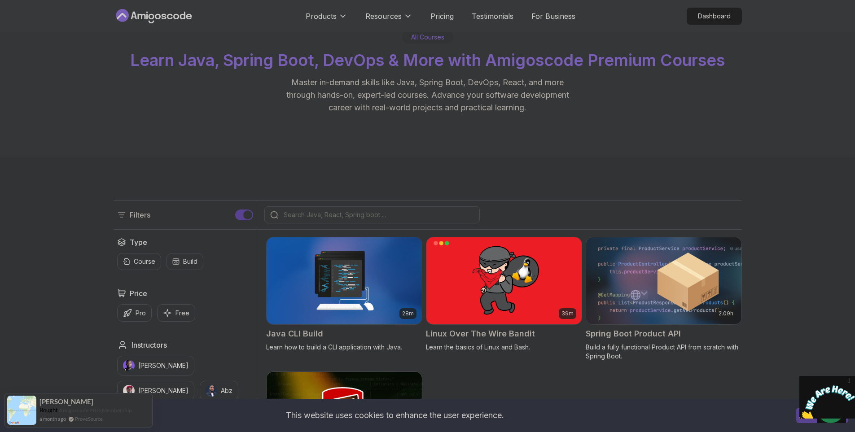
click at [189, 297] on div "Price" at bounding box center [185, 293] width 136 height 11
click at [188, 263] on p "Build" at bounding box center [190, 261] width 14 height 9
click at [146, 260] on icon at bounding box center [143, 259] width 9 height 9
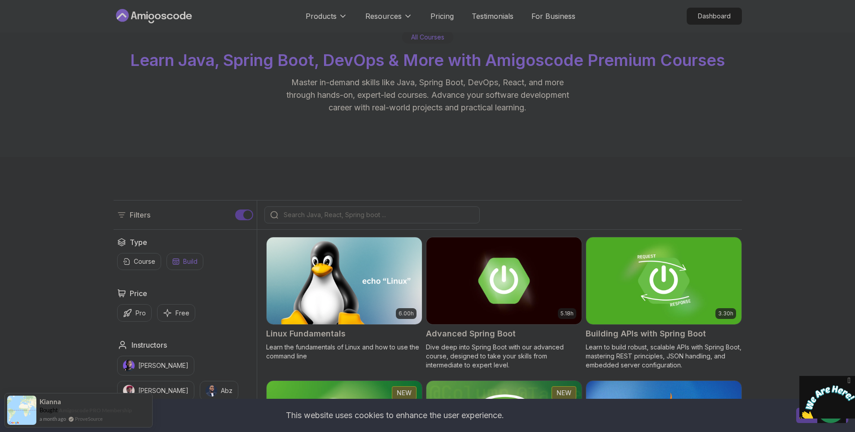
click at [189, 263] on p "Build" at bounding box center [190, 261] width 14 height 9
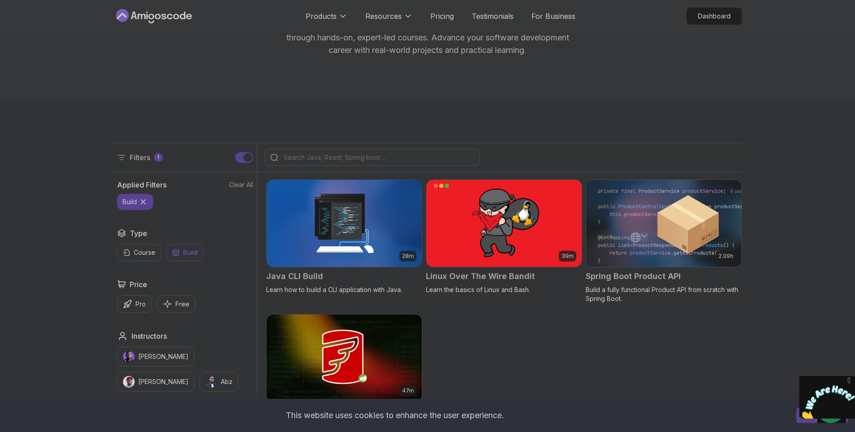
scroll to position [224, 0]
